Goal: Find specific page/section: Find specific page/section

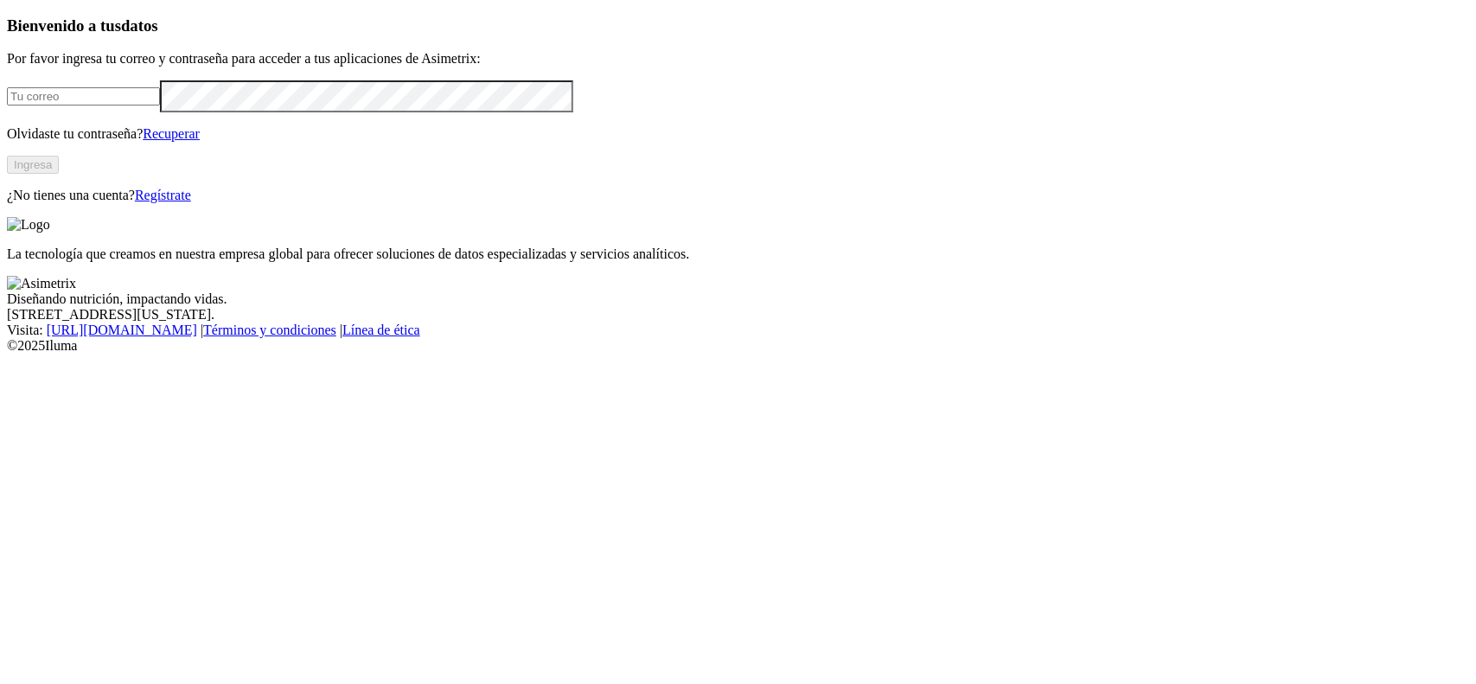
type input "[PERSON_NAME][EMAIL_ADDRESS][DOMAIN_NAME]"
click at [59, 174] on button "Ingresa" at bounding box center [33, 165] width 52 height 18
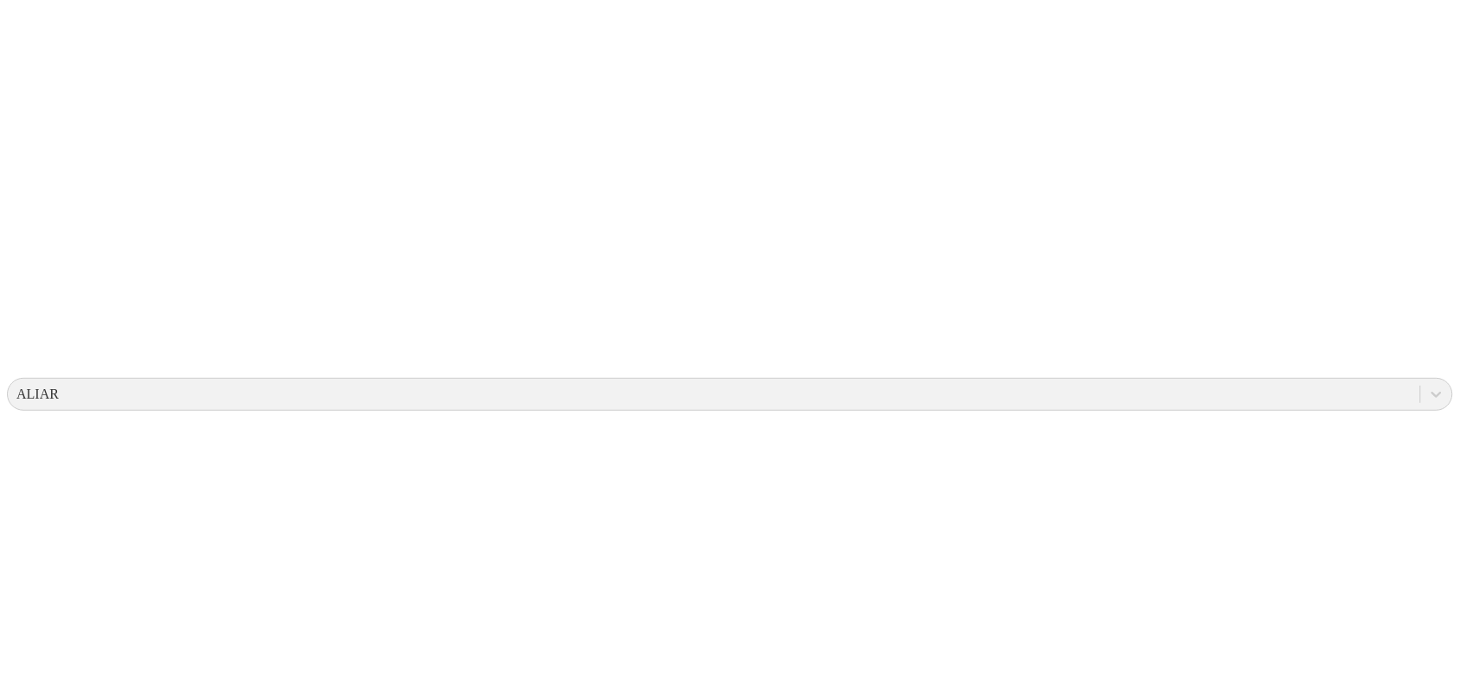
scroll to position [0, 0]
